Goal: Task Accomplishment & Management: Manage account settings

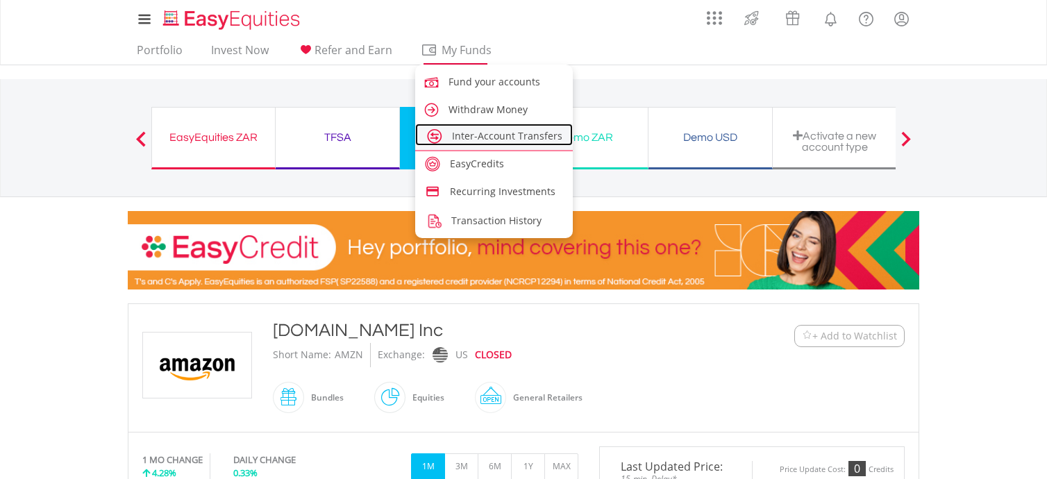
click at [522, 135] on span "Inter-Account Transfers" at bounding box center [507, 135] width 110 height 13
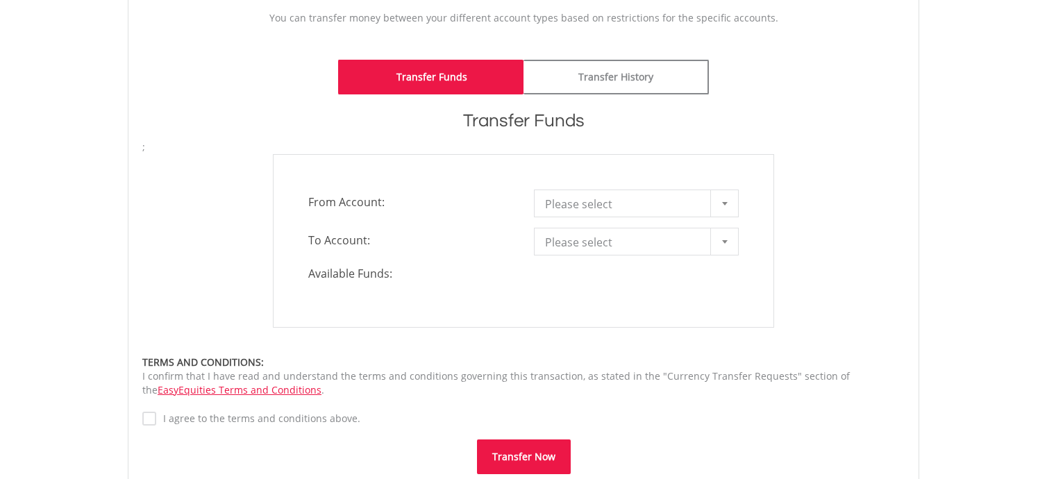
scroll to position [360, 0]
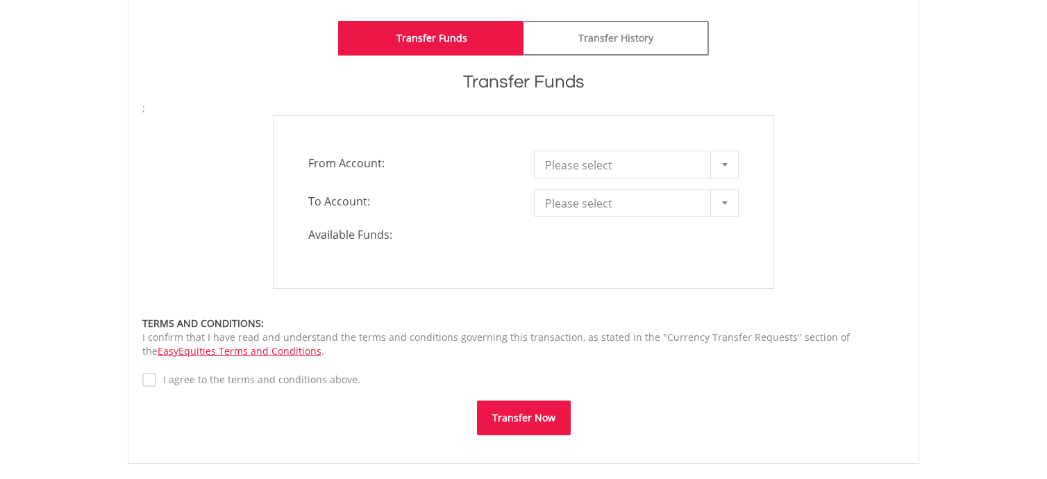
click at [733, 164] on div at bounding box center [725, 164] width 28 height 26
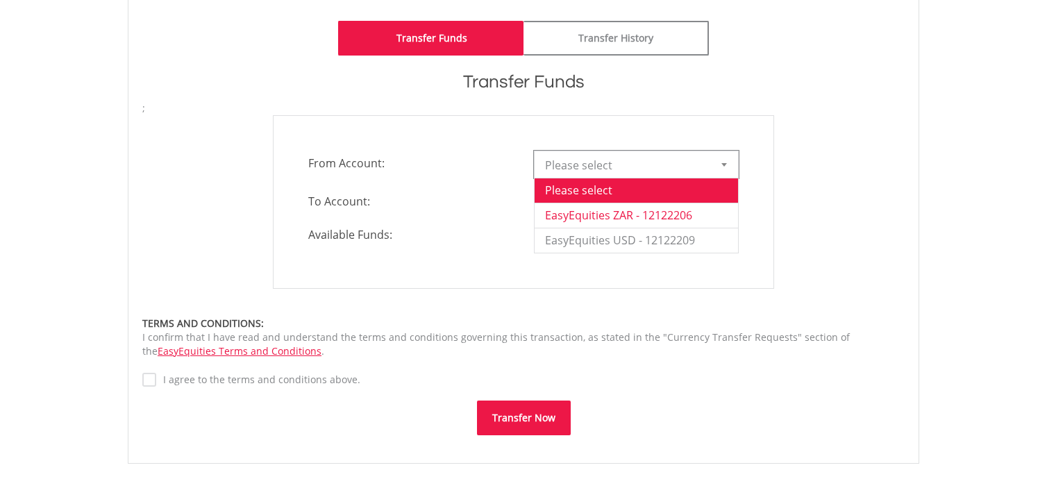
click at [642, 213] on li "EasyEquities ZAR - 12122206" at bounding box center [637, 215] width 204 height 25
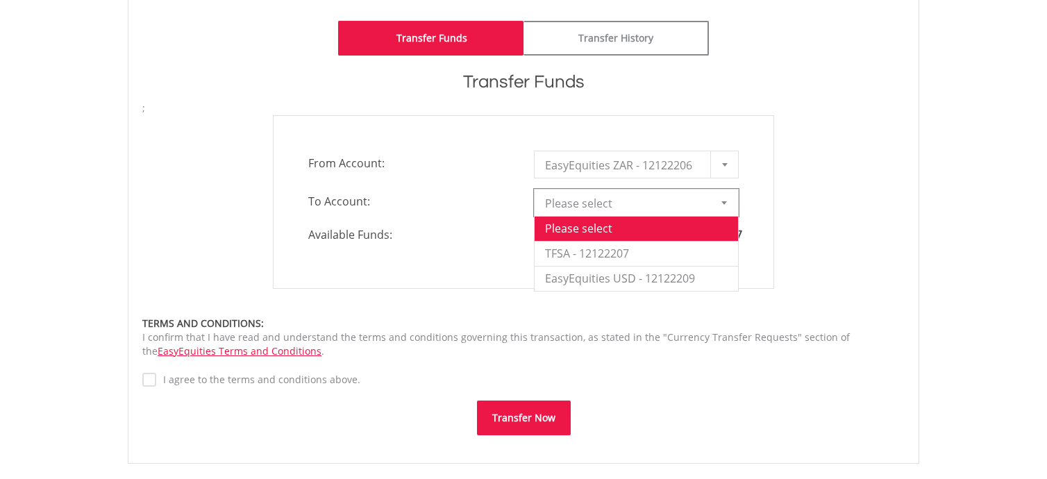
click at [727, 205] on div at bounding box center [725, 203] width 28 height 26
click at [639, 273] on li "EasyEquities USD - 12122209" at bounding box center [637, 278] width 204 height 25
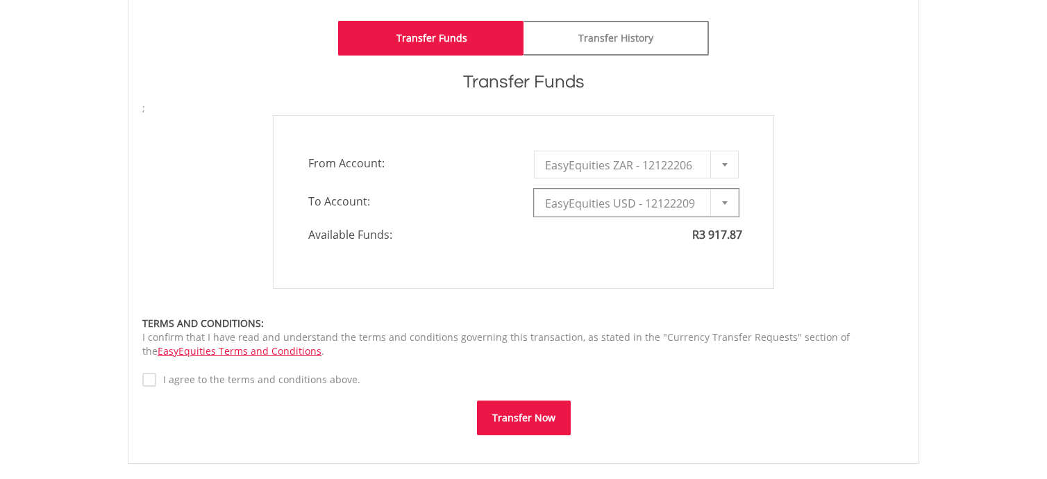
type input "*"
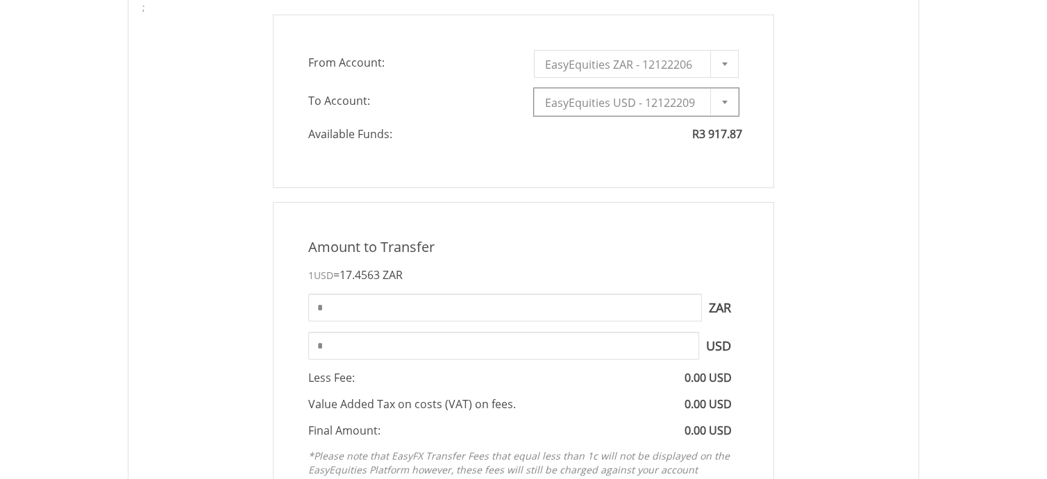
scroll to position [463, 0]
click at [342, 312] on input "*" at bounding box center [505, 306] width 394 height 28
type input "*"
type input "****"
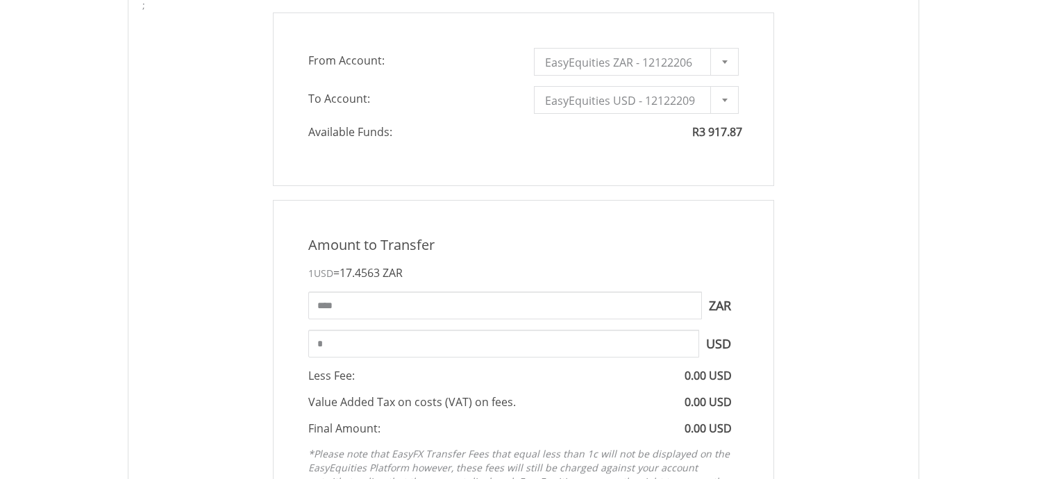
type input "******"
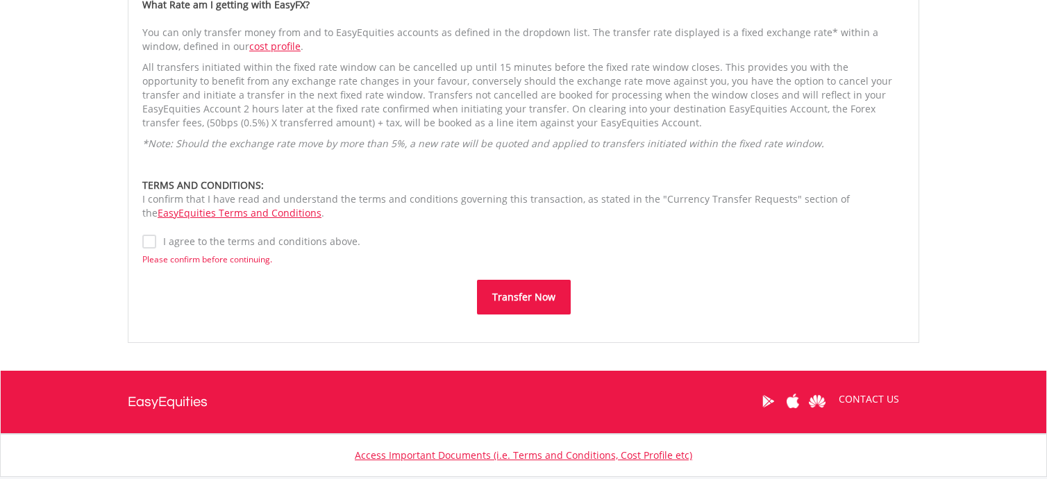
click at [156, 241] on label "I agree to the terms and conditions above." at bounding box center [258, 242] width 204 height 14
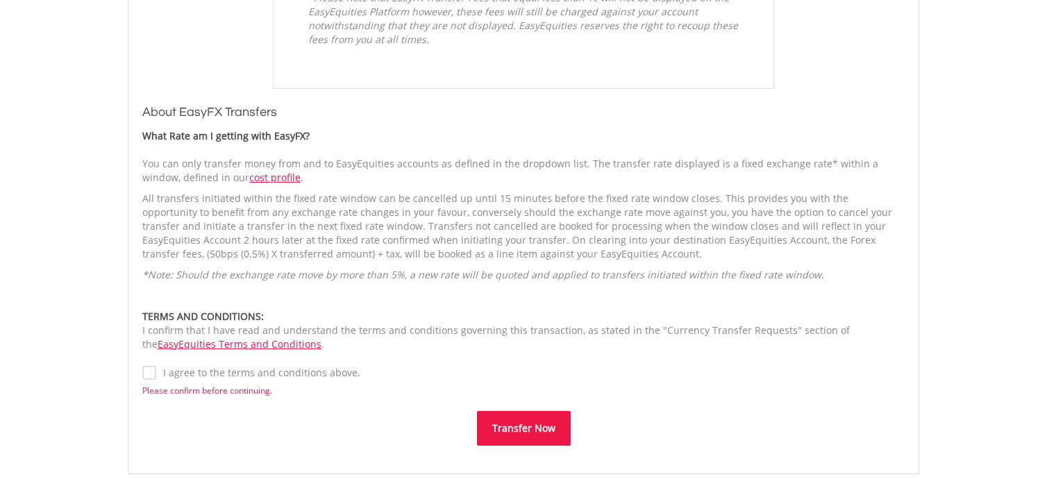
scroll to position [1140, 0]
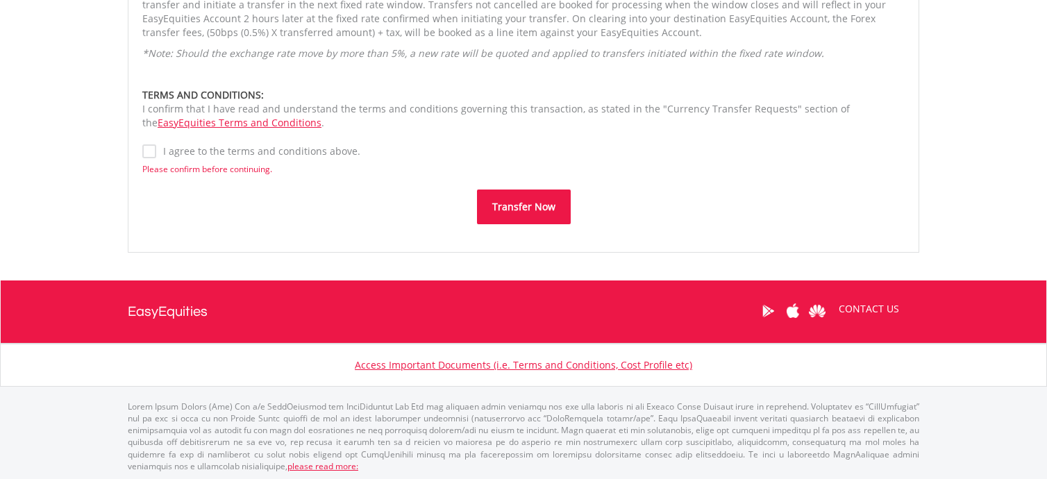
drag, startPoint x: 520, startPoint y: 200, endPoint x: 529, endPoint y: 108, distance: 92.8
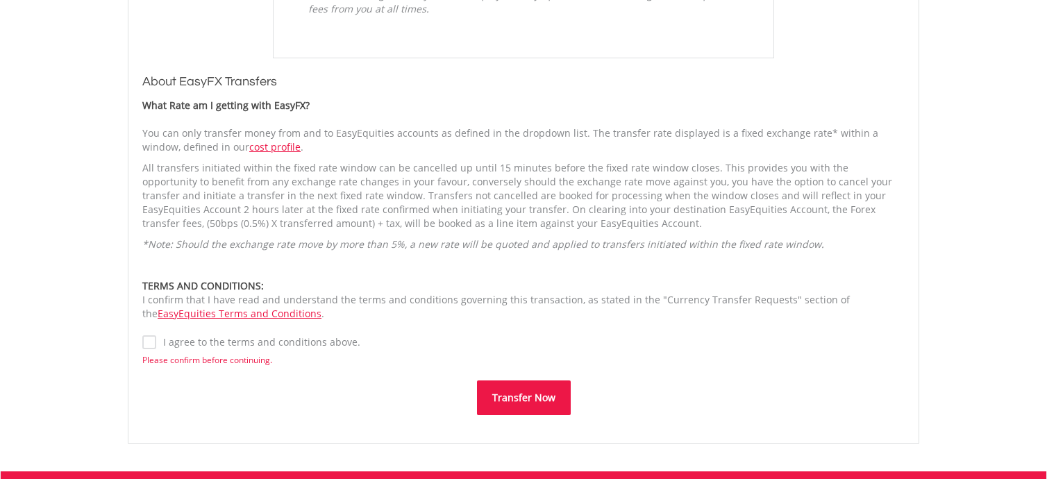
scroll to position [972, 0]
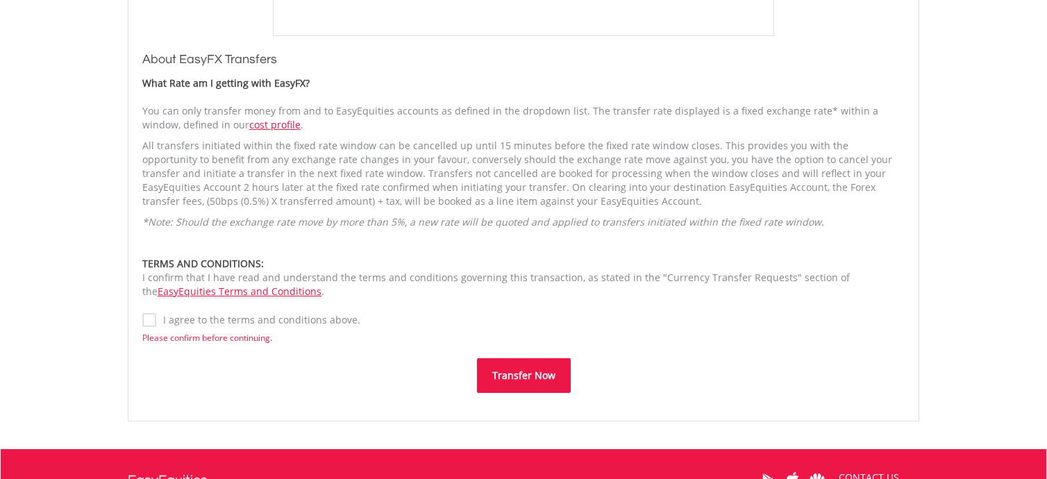
click at [515, 372] on button "Transfer Now" at bounding box center [524, 375] width 94 height 35
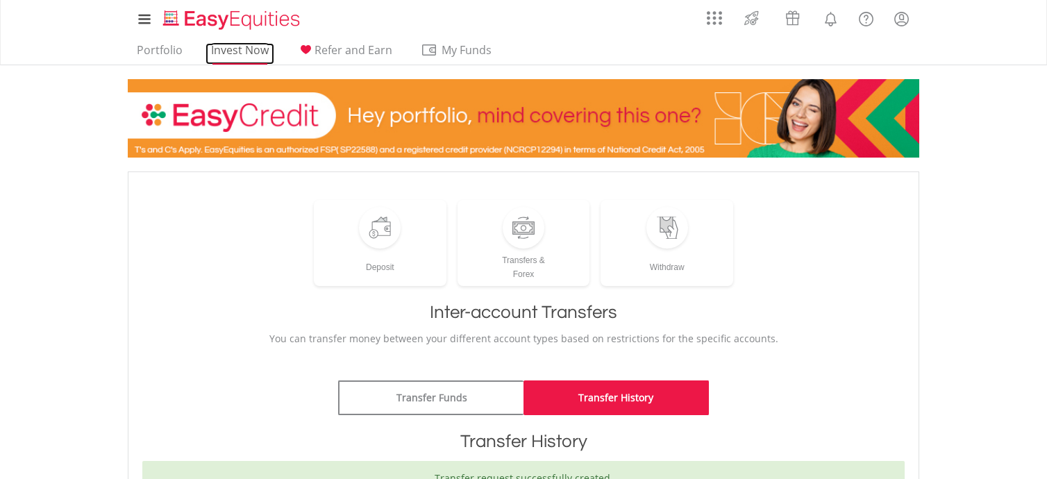
click at [231, 47] on link "Invest Now" at bounding box center [240, 54] width 69 height 22
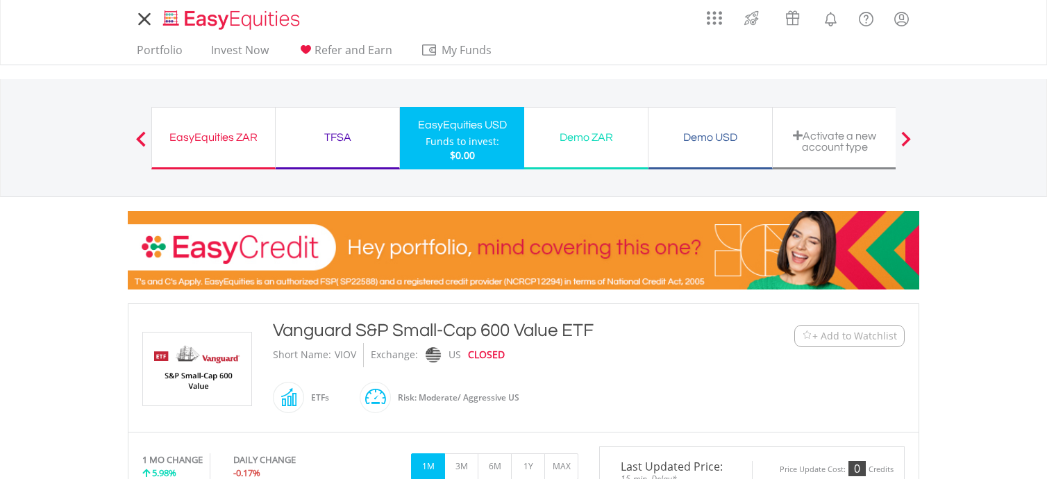
click at [89, 23] on nav "My Investments Invest Now New Listings Sell My Recurring Investments Pending Or…" at bounding box center [523, 32] width 1047 height 65
click at [81, 39] on nav "My Investments Invest Now New Listings Sell My Recurring Investments Pending Or…" at bounding box center [523, 32] width 1047 height 65
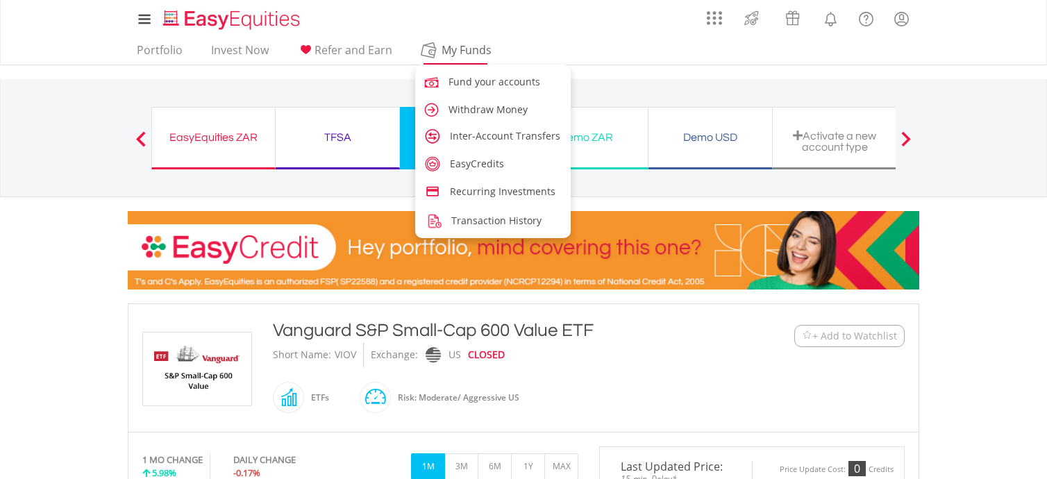
click at [440, 55] on span "My Funds" at bounding box center [466, 50] width 91 height 18
click at [489, 133] on span "Inter-Account Transfers" at bounding box center [507, 135] width 110 height 13
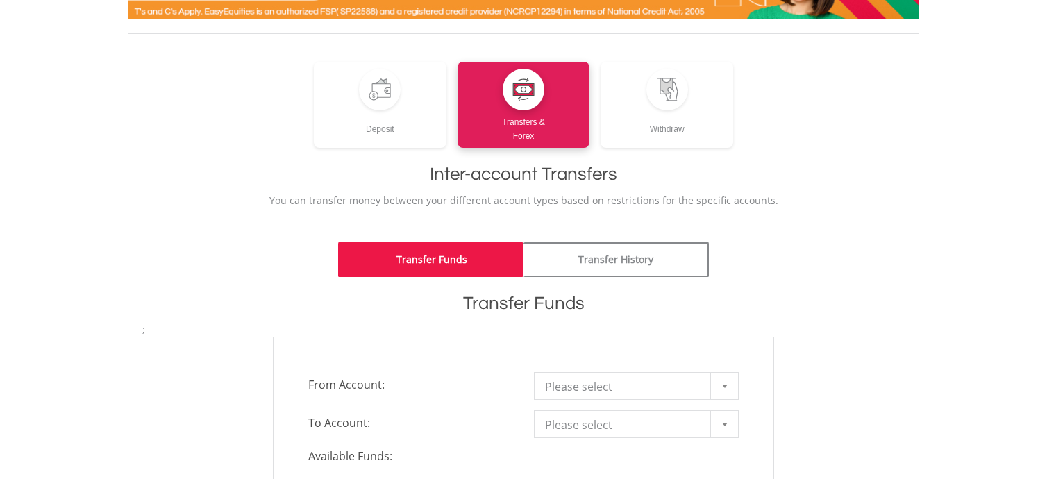
scroll to position [204, 0]
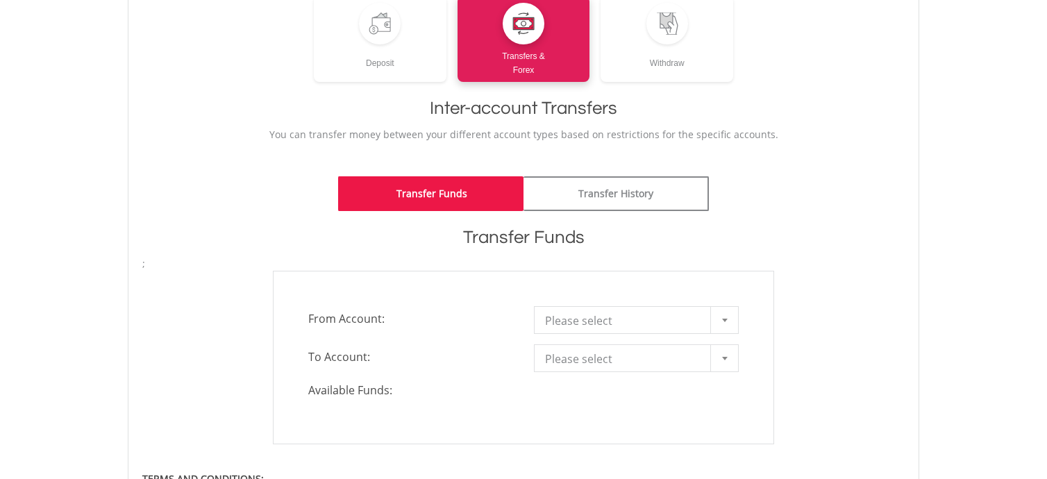
click at [736, 320] on div at bounding box center [725, 320] width 28 height 26
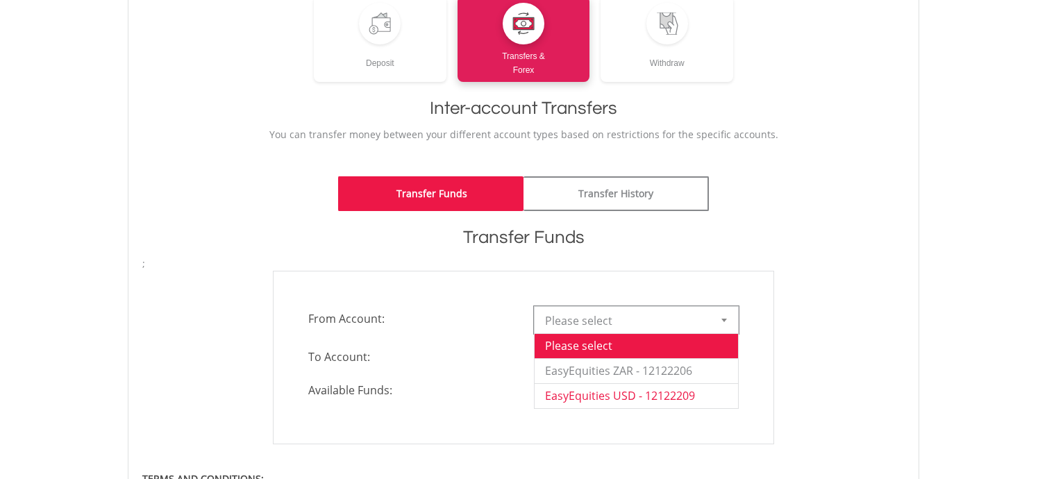
click at [682, 399] on li "EasyEquities USD - 12122209" at bounding box center [637, 395] width 204 height 25
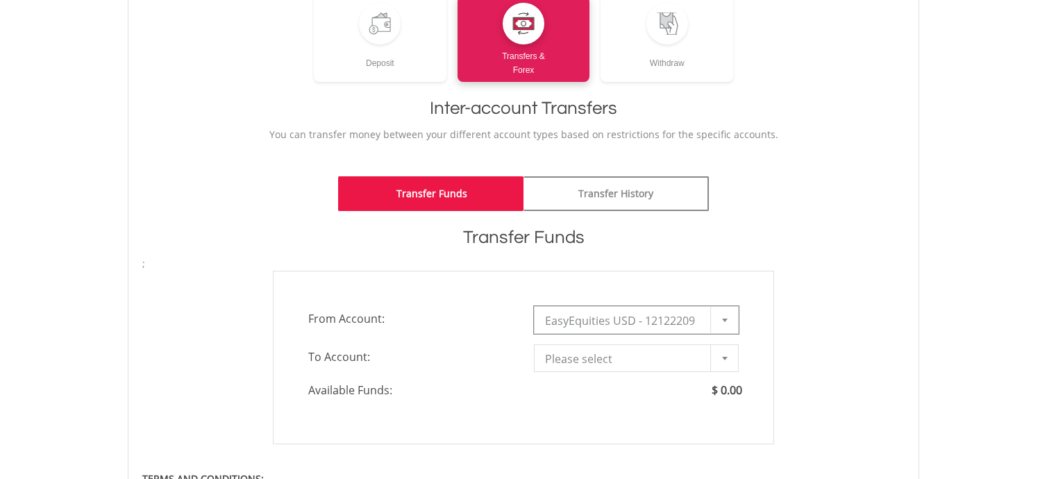
click at [656, 358] on span "Please select" at bounding box center [626, 359] width 162 height 28
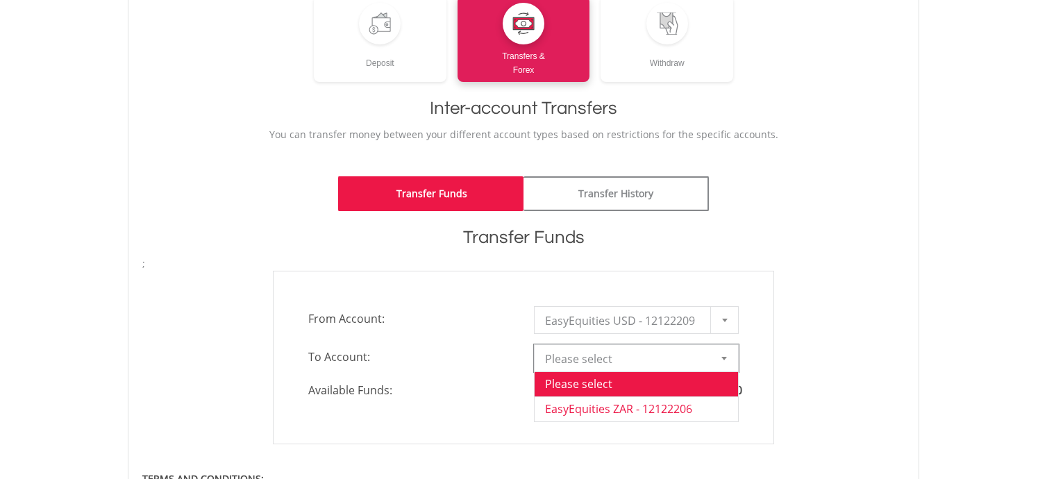
click at [627, 406] on li "EasyEquities ZAR - 12122206" at bounding box center [637, 409] width 204 height 25
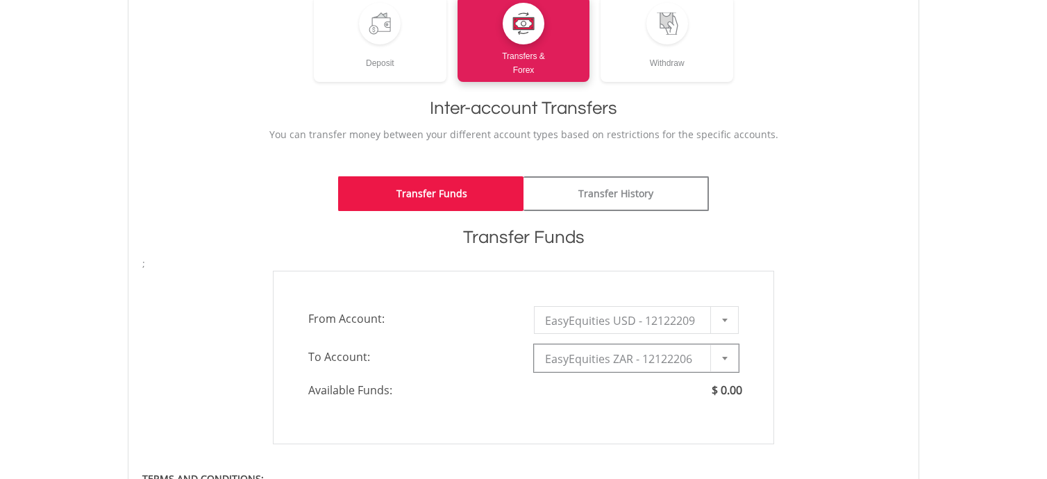
type input "*"
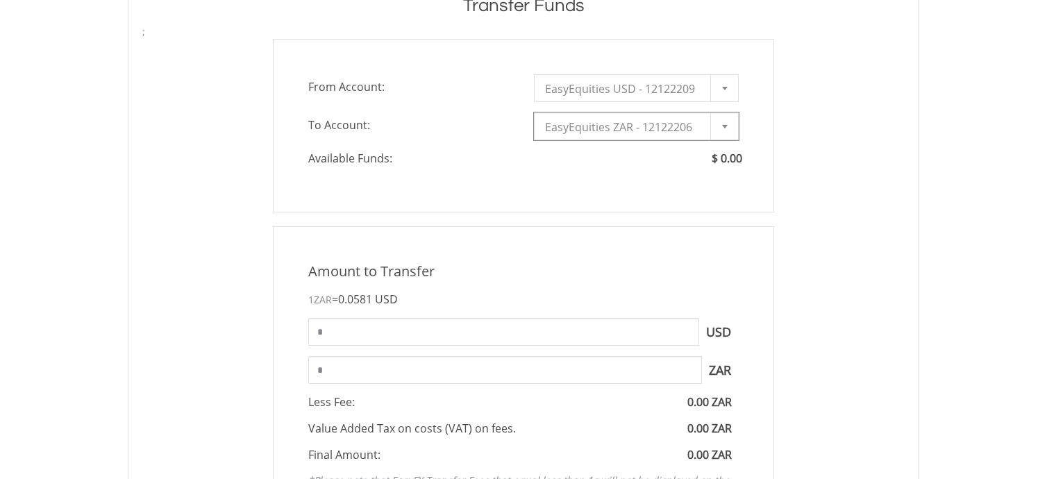
scroll to position [436, 0]
click at [345, 320] on input "*" at bounding box center [503, 332] width 391 height 28
type input "*"
click at [762, 141] on div "**********" at bounding box center [523, 126] width 501 height 174
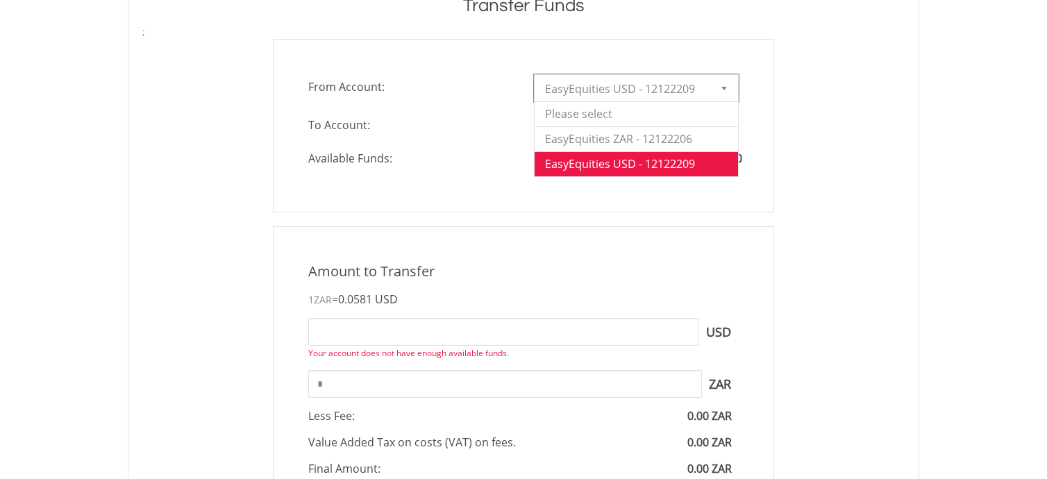
click at [713, 88] on div at bounding box center [725, 88] width 28 height 26
click at [614, 164] on li "EasyEquities USD - 12122209" at bounding box center [637, 163] width 204 height 25
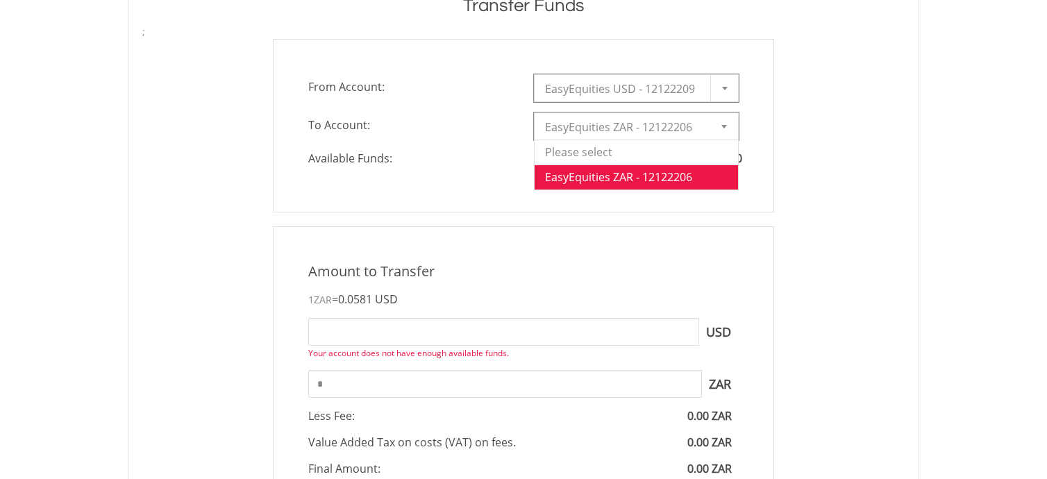
click at [731, 126] on div at bounding box center [725, 126] width 28 height 26
click at [789, 144] on div "**********" at bounding box center [523, 126] width 783 height 174
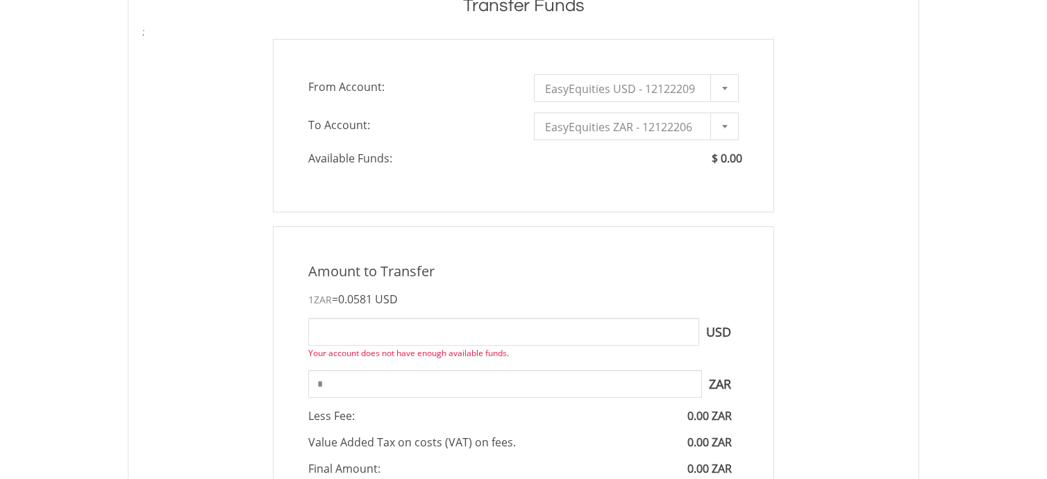
scroll to position [0, 0]
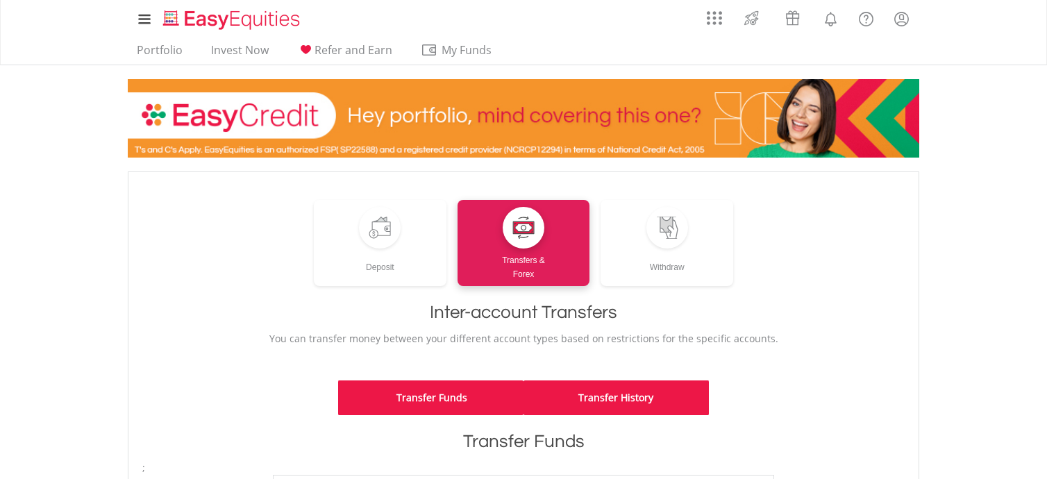
click at [628, 397] on link "Transfer History" at bounding box center [616, 398] width 185 height 35
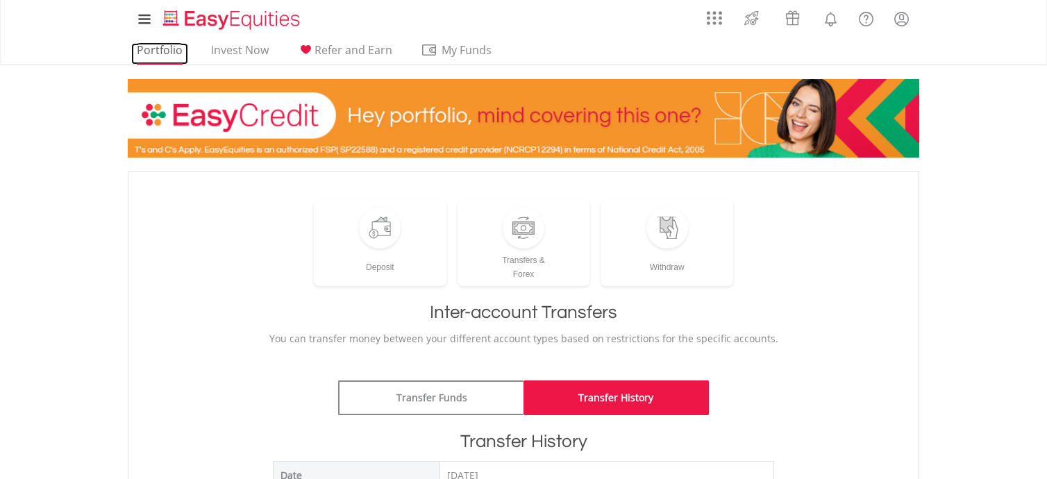
click at [172, 48] on link "Portfolio" at bounding box center [159, 54] width 57 height 22
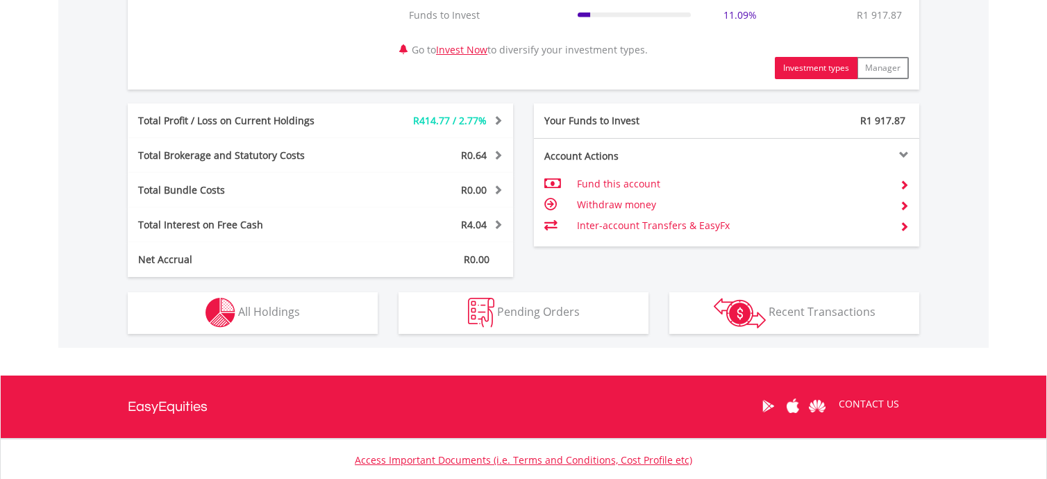
scroll to position [633, 0]
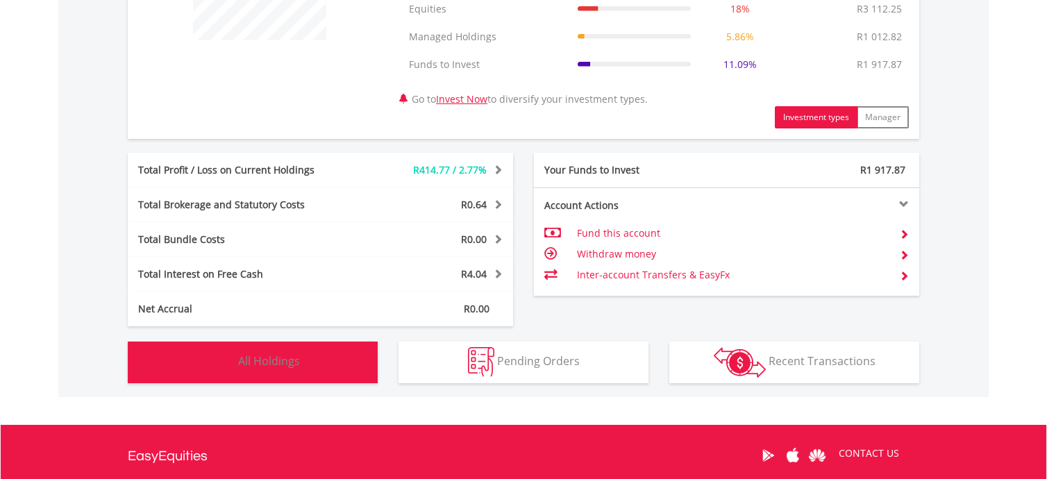
click at [304, 366] on button "Holdings All Holdings" at bounding box center [253, 363] width 250 height 42
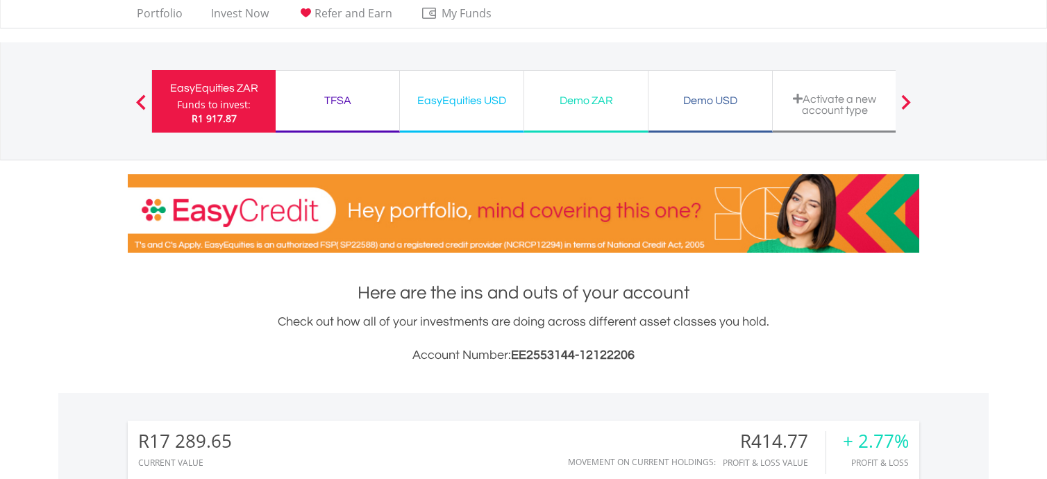
scroll to position [0, 0]
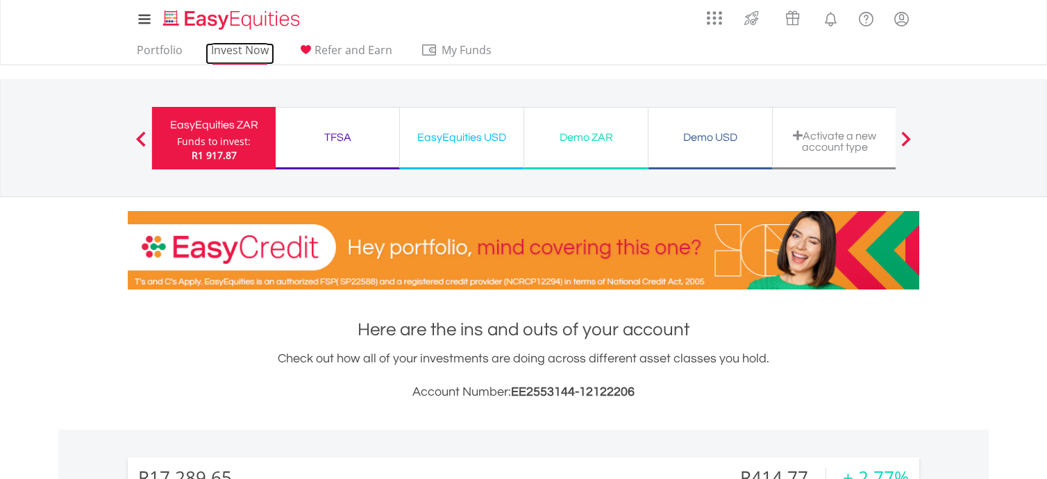
click at [231, 51] on link "Invest Now" at bounding box center [240, 54] width 69 height 22
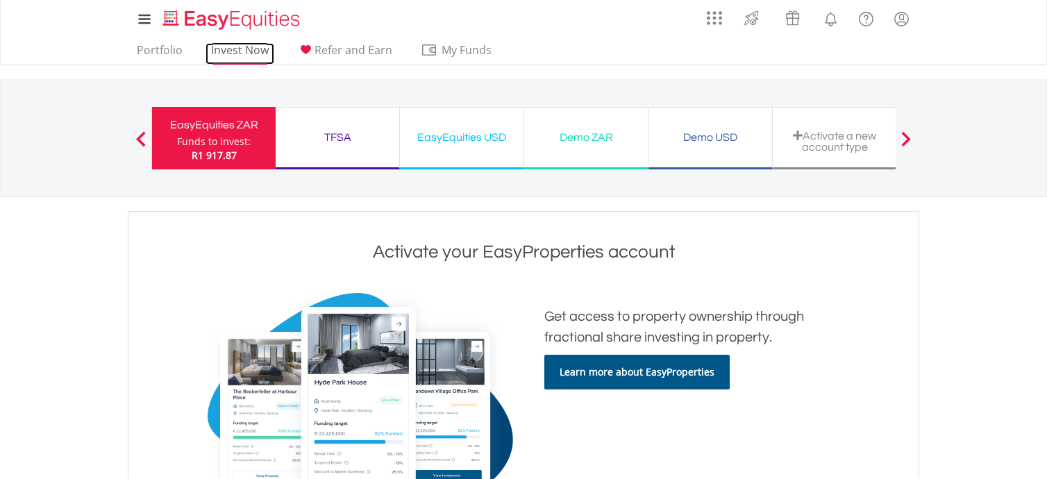
click at [219, 49] on link "Invest Now" at bounding box center [240, 54] width 69 height 22
